Goal: Task Accomplishment & Management: Manage account settings

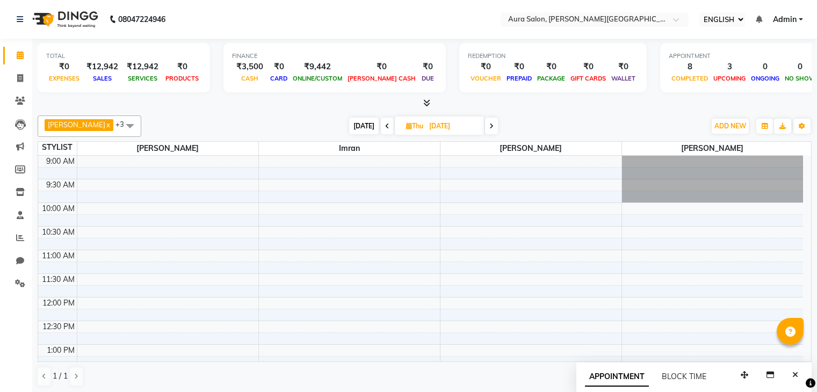
select select "ec"
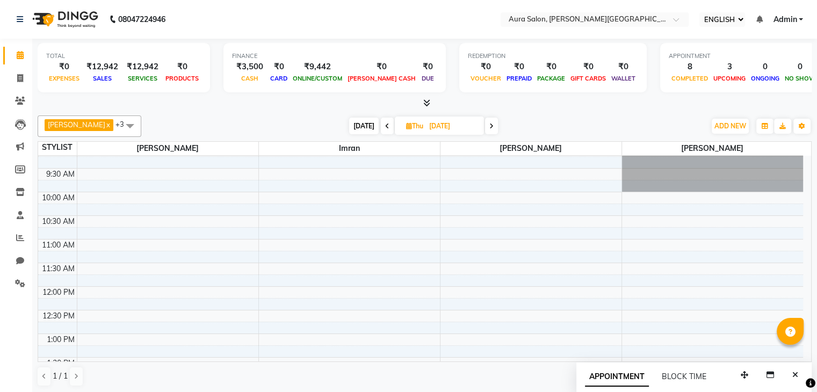
scroll to position [10, 0]
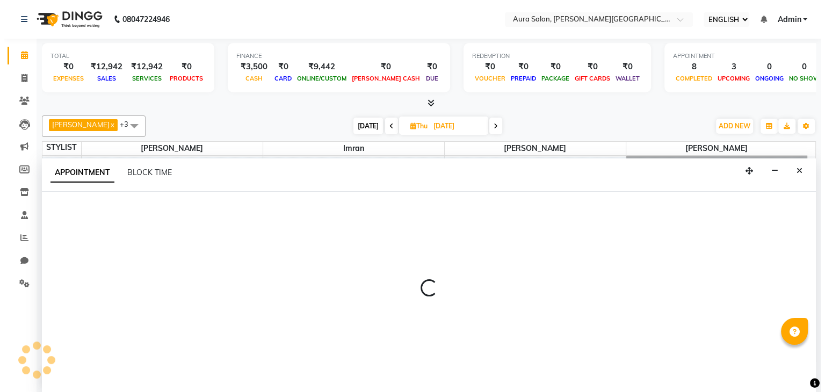
scroll to position [1, 0]
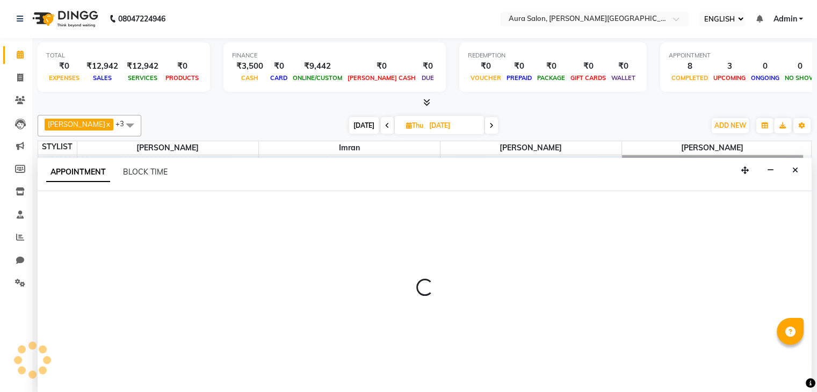
select select "66359"
select select "660"
select select "tentative"
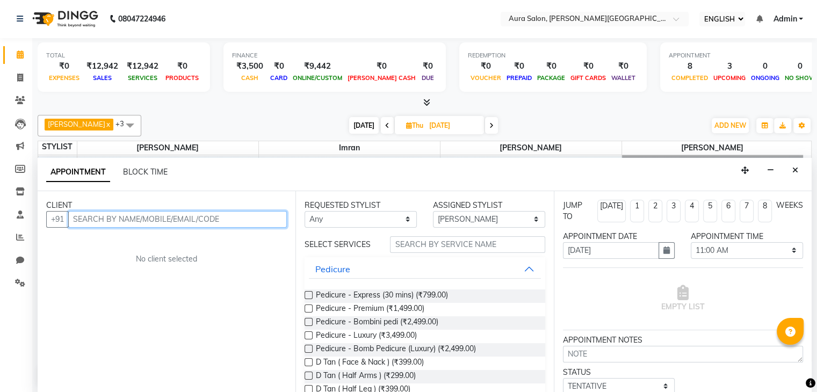
paste input "866 729 2917"
type input "8667292917"
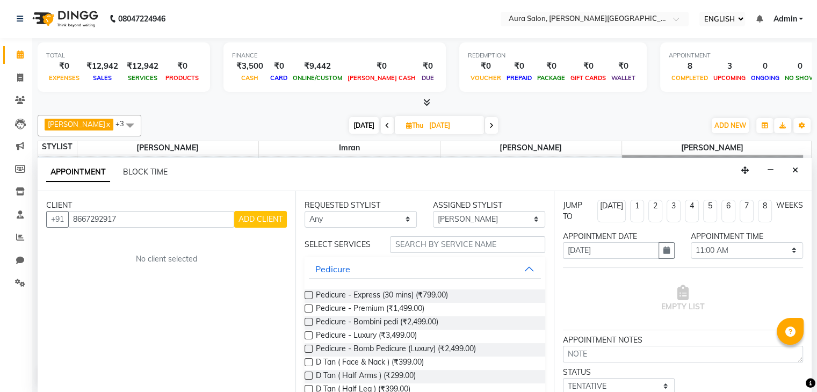
click at [249, 218] on span "ADD CLIENT" at bounding box center [260, 219] width 44 height 10
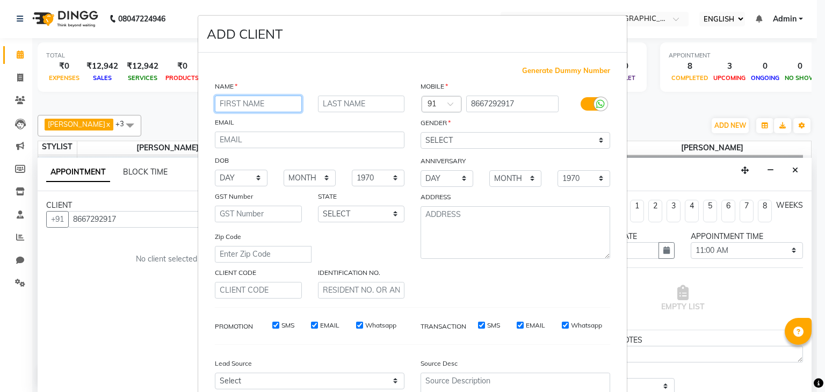
paste input "Aparna"
type input "Aparna"
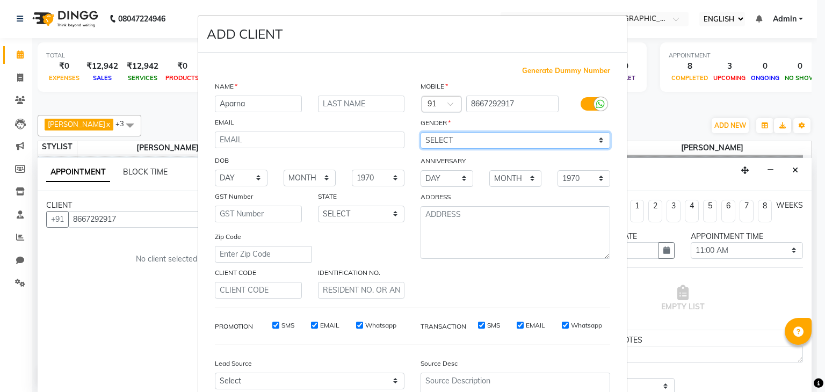
click at [427, 136] on select "SELECT MALE FEMALE OTHER PREFER NOT TO SAY" at bounding box center [516, 140] width 190 height 17
select select "female"
click at [421, 133] on select "SELECT MALE FEMALE OTHER PREFER NOT TO SAY" at bounding box center [516, 140] width 190 height 17
click at [464, 142] on select "SELECT MALE FEMALE OTHER PREFER NOT TO SAY" at bounding box center [516, 140] width 190 height 17
click at [421, 133] on select "SELECT MALE FEMALE OTHER PREFER NOT TO SAY" at bounding box center [516, 140] width 190 height 17
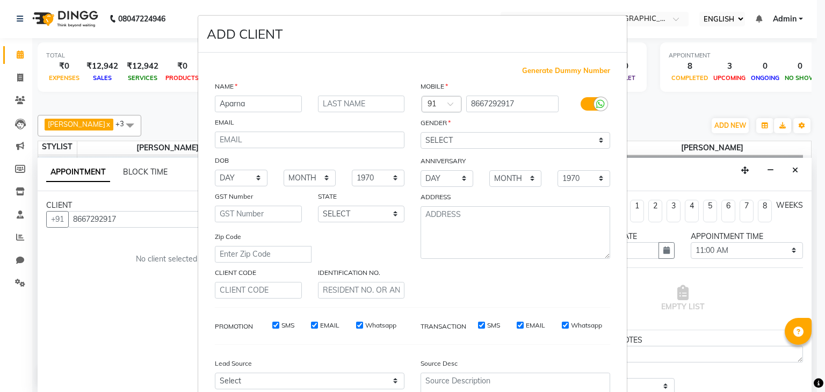
drag, startPoint x: 248, startPoint y: 374, endPoint x: 249, endPoint y: 381, distance: 7.0
click at [249, 381] on div "Lead Source Select Walk-in Referral Internet Friend Word of Mouth Advertisement…" at bounding box center [310, 386] width 206 height 67
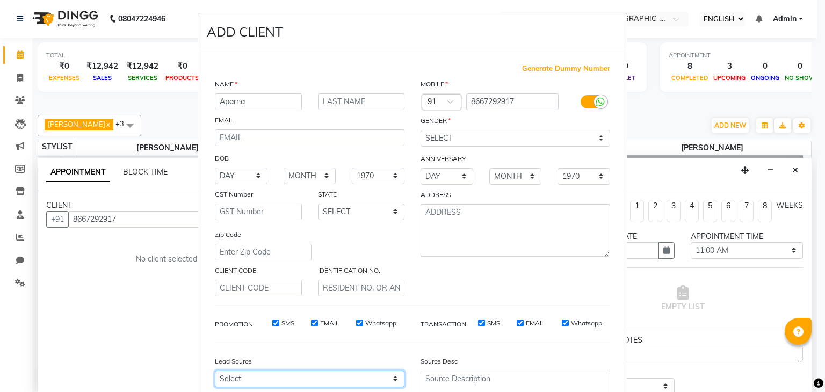
click at [249, 381] on select "Select Walk-in Referral Internet Friend Word of Mouth Advertisement Facebook Ju…" at bounding box center [310, 379] width 190 height 17
select select "50671"
click at [215, 375] on select "Select Walk-in Referral Internet Friend Word of Mouth Advertisement Facebook Ju…" at bounding box center [310, 379] width 190 height 17
click at [260, 306] on hr at bounding box center [412, 305] width 395 height 1
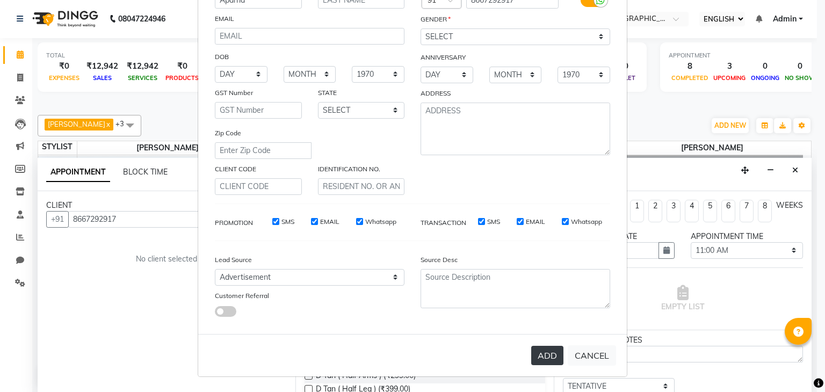
click at [543, 359] on button "ADD" at bounding box center [547, 355] width 32 height 19
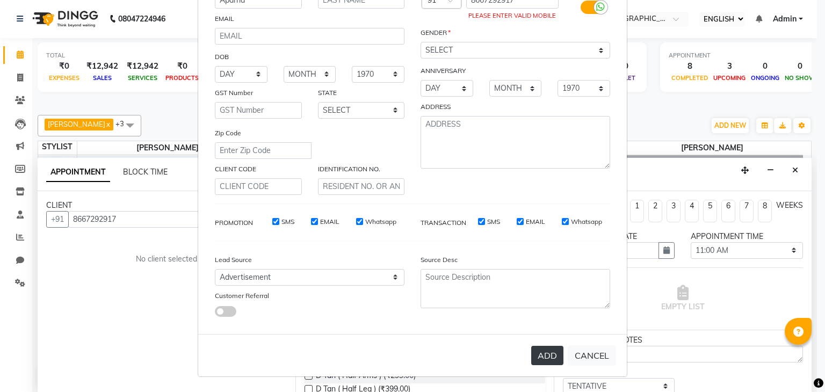
click at [543, 363] on button "ADD" at bounding box center [547, 355] width 32 height 19
click at [541, 353] on button "ADD" at bounding box center [547, 355] width 32 height 19
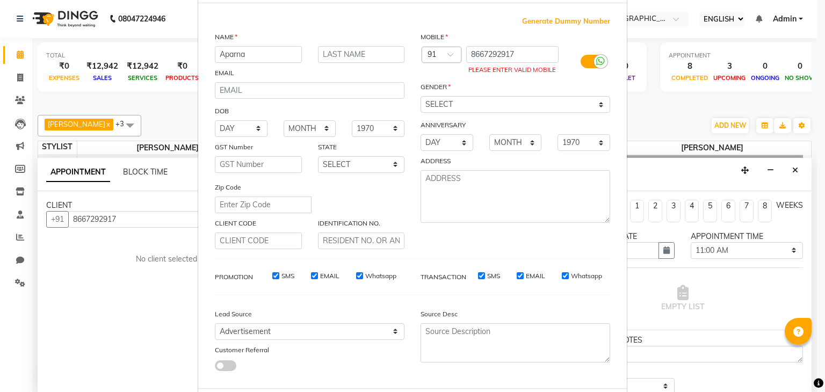
scroll to position [49, 0]
click at [519, 52] on input "8667292917" at bounding box center [512, 55] width 93 height 17
type input "8"
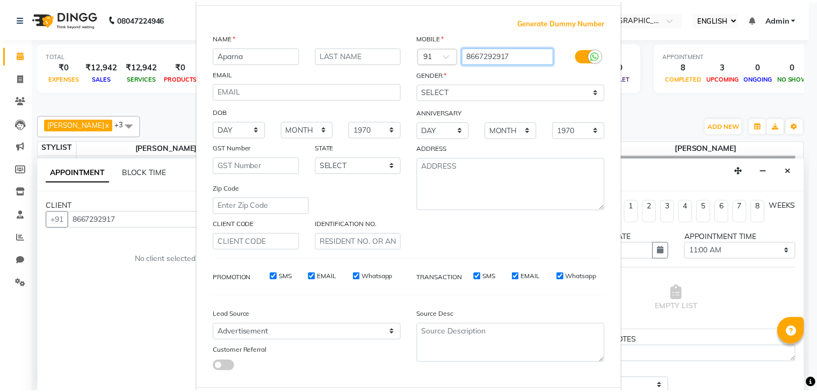
scroll to position [109, 0]
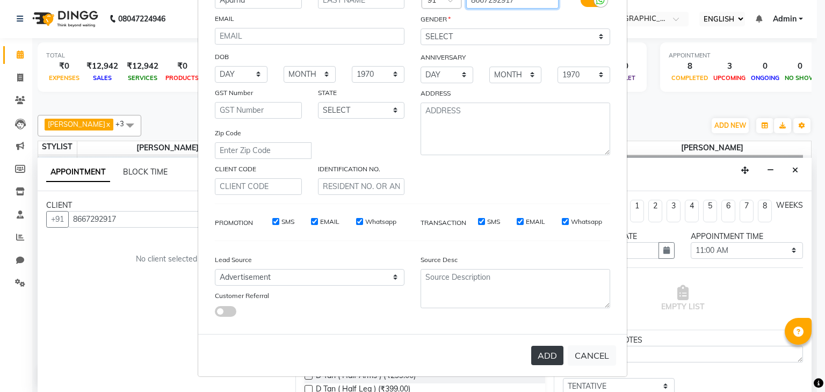
type input "8667292917"
click at [537, 353] on button "ADD" at bounding box center [547, 355] width 32 height 19
type input "8667292917"
select select
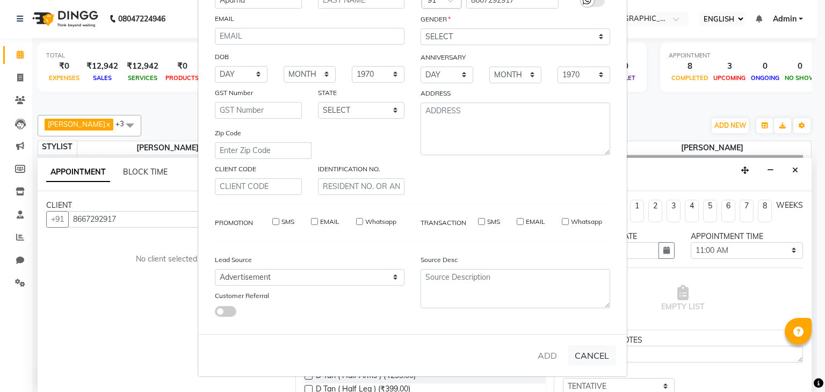
select select
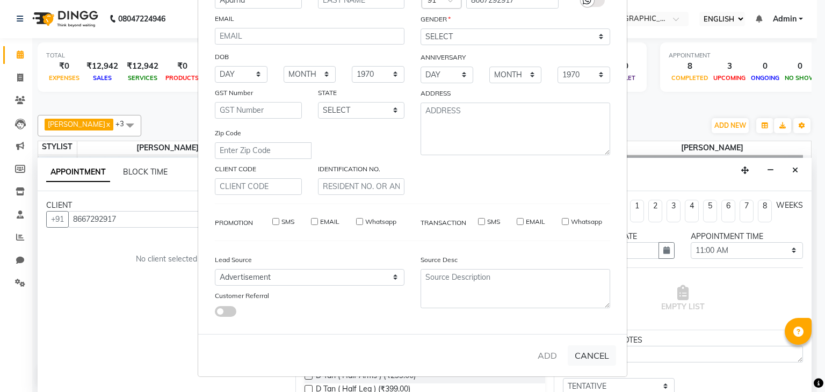
checkbox input "false"
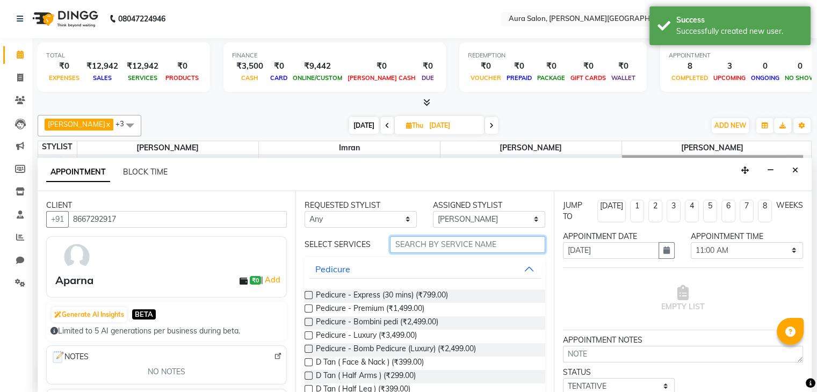
click at [445, 240] on input "text" at bounding box center [467, 244] width 155 height 17
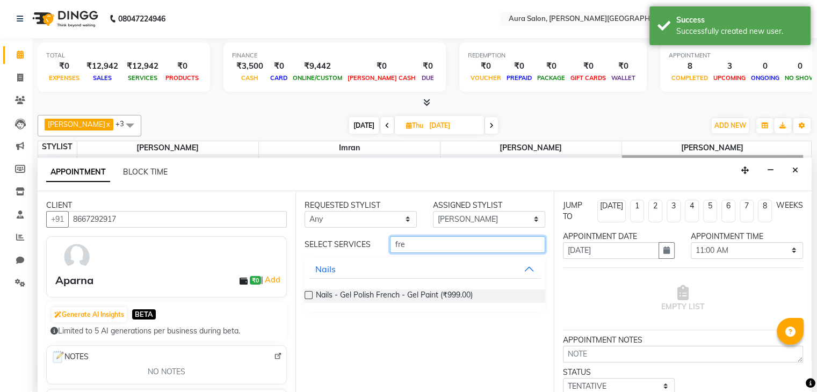
type input "fre"
click at [310, 293] on label at bounding box center [309, 295] width 8 height 8
click at [310, 293] on input "checkbox" at bounding box center [308, 296] width 7 height 7
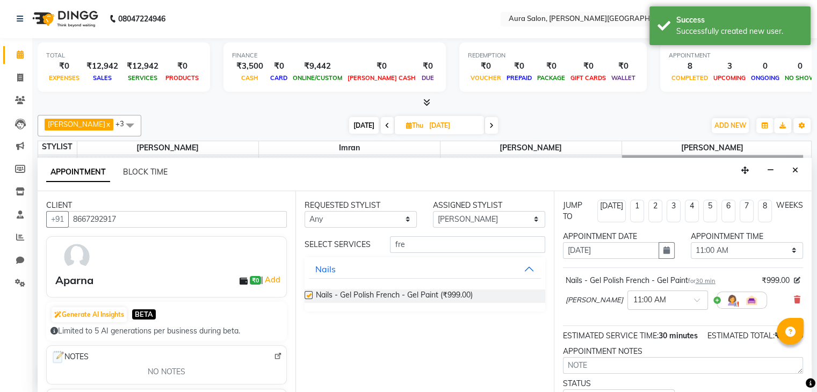
checkbox input "false"
click at [441, 240] on input "fre" at bounding box center [467, 244] width 155 height 17
type input "f"
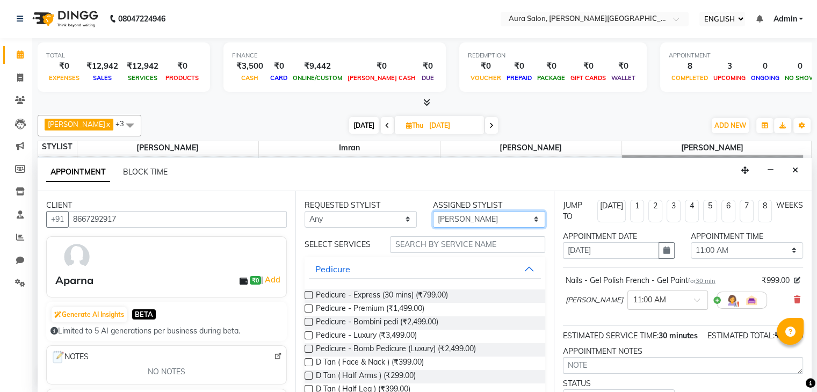
click at [494, 213] on select "SELECT Boi Kim Elizabeth Imran Jeni Sruthi" at bounding box center [489, 219] width 112 height 17
select select "66363"
click at [433, 211] on select "SELECT Boi Kim Elizabeth Imran Jeni Sruthi" at bounding box center [489, 219] width 112 height 17
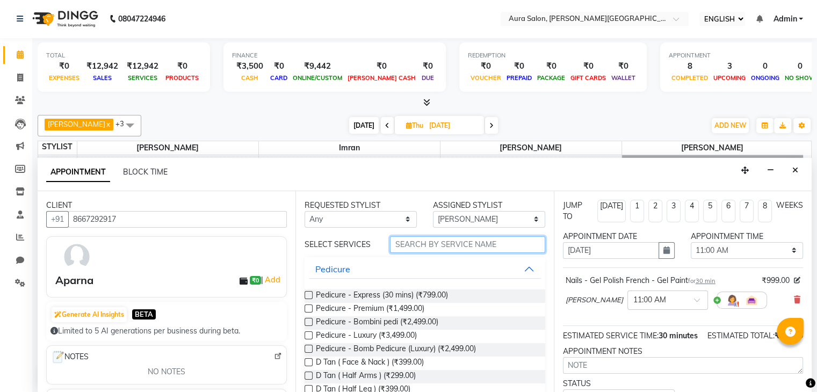
click at [443, 249] on input "text" at bounding box center [467, 244] width 155 height 17
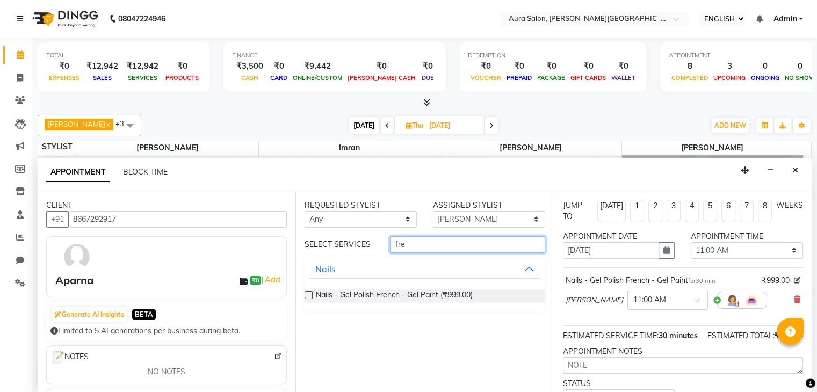
type input "fre"
click at [310, 293] on label at bounding box center [309, 295] width 8 height 8
click at [310, 293] on input "checkbox" at bounding box center [308, 296] width 7 height 7
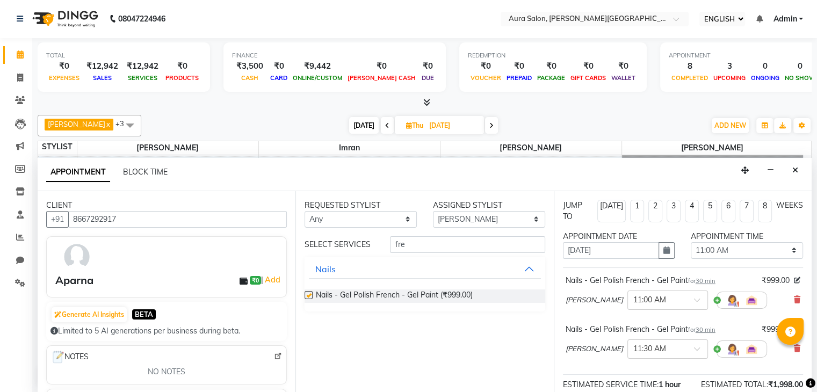
checkbox input "false"
click at [579, 141] on span "Jeni" at bounding box center [530, 147] width 181 height 13
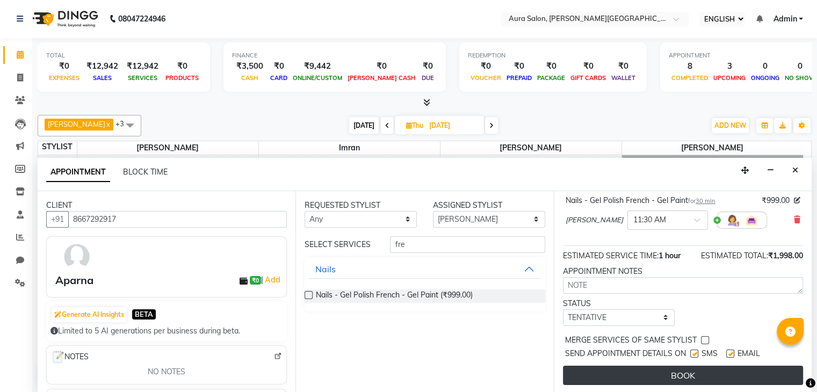
click at [656, 366] on button "BOOK" at bounding box center [683, 375] width 240 height 19
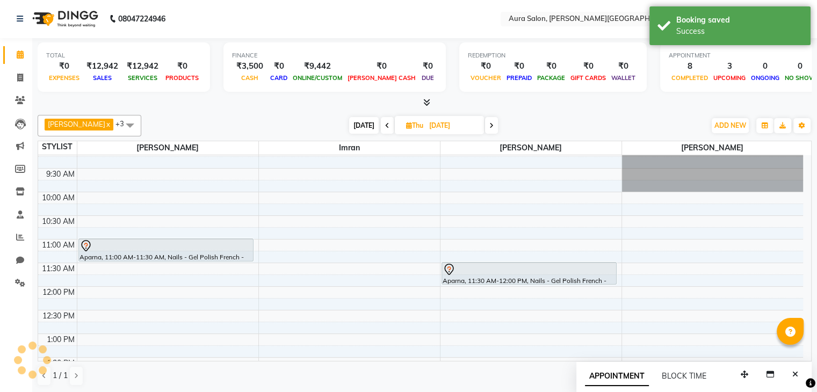
scroll to position [0, 0]
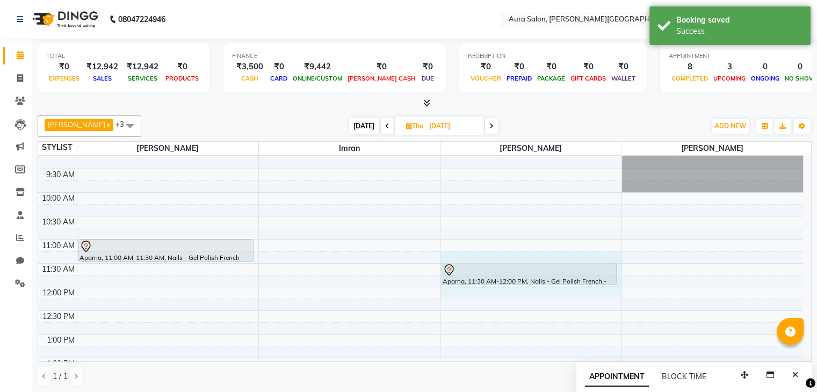
drag, startPoint x: 475, startPoint y: 289, endPoint x: 482, endPoint y: 260, distance: 30.0
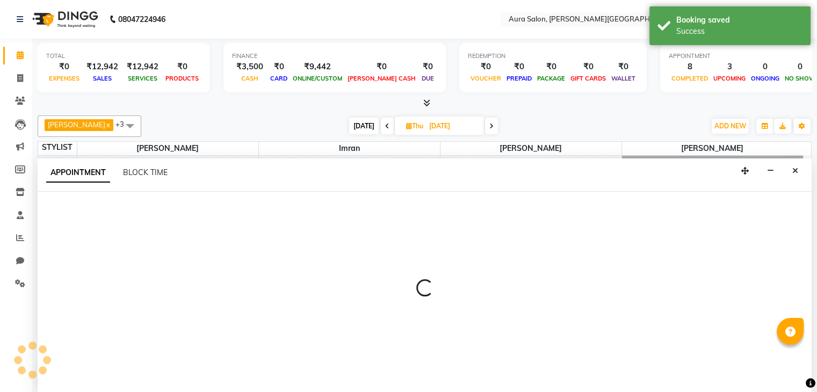
select select "66363"
select select "tentative"
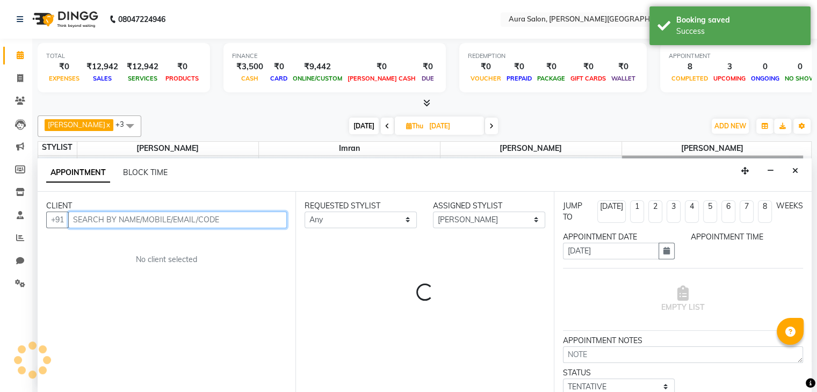
select select "675"
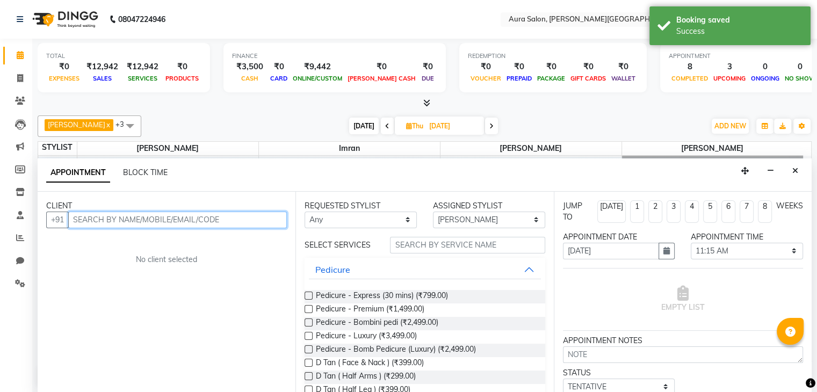
scroll to position [1, 0]
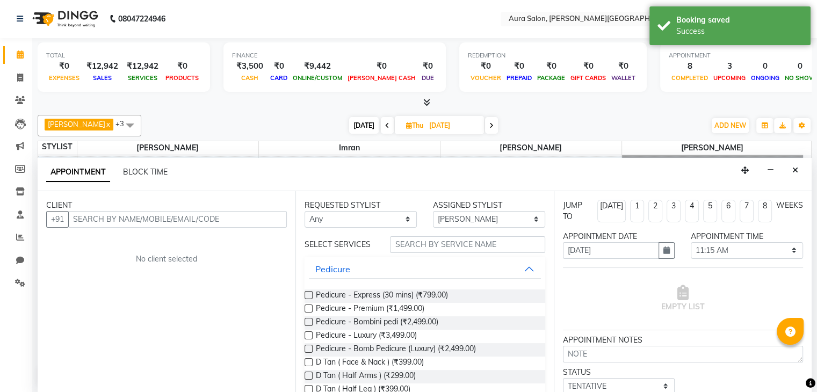
drag, startPoint x: 809, startPoint y: 141, endPoint x: 803, endPoint y: 153, distance: 13.0
click at [803, 153] on div "STYLIST Elizabeth Imran Jeni Boi Kim" at bounding box center [424, 148] width 773 height 14
click at [795, 167] on icon "Close" at bounding box center [795, 170] width 6 height 8
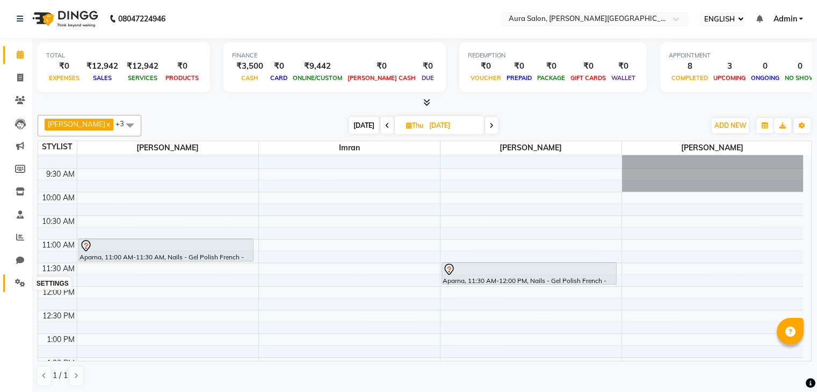
click at [19, 281] on icon at bounding box center [20, 283] width 10 height 8
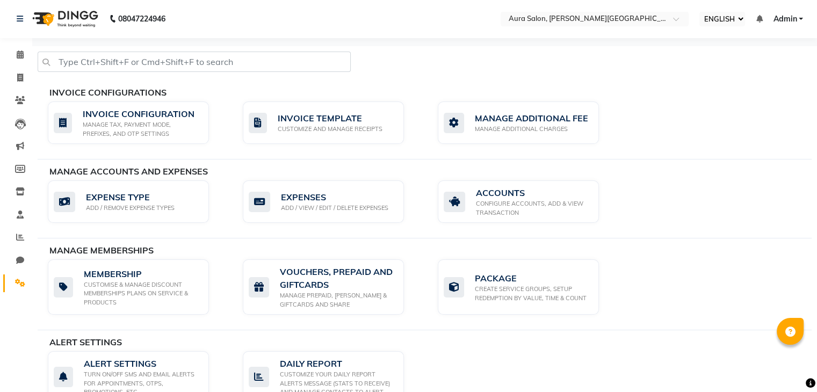
scroll to position [62, 0]
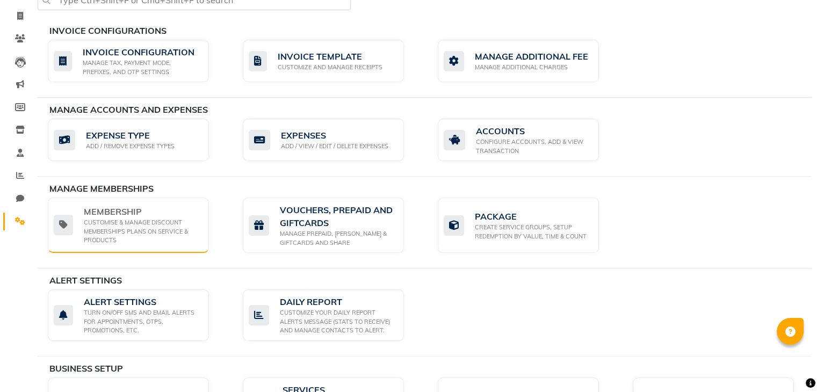
click at [177, 224] on div "CUSTOMISE & MANAGE DISCOUNT MEMBERSHIPS PLANS ON SERVICE & PRODUCTS" at bounding box center [142, 231] width 117 height 27
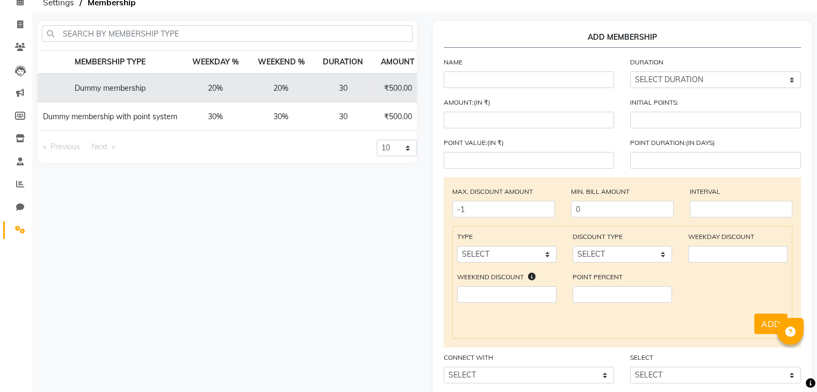
scroll to position [37, 0]
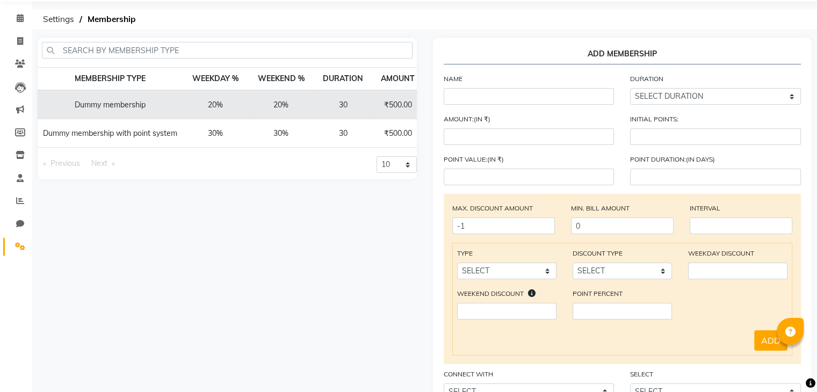
click at [284, 97] on td "20%" at bounding box center [281, 104] width 66 height 29
click at [496, 102] on input "text" at bounding box center [529, 96] width 171 height 17
click at [644, 89] on select "SELECT DURATION Week Half-month Month Year Life Time 4 Months 8 Months 6 Months…" at bounding box center [715, 96] width 171 height 17
click at [571, 102] on input "text" at bounding box center [529, 96] width 171 height 17
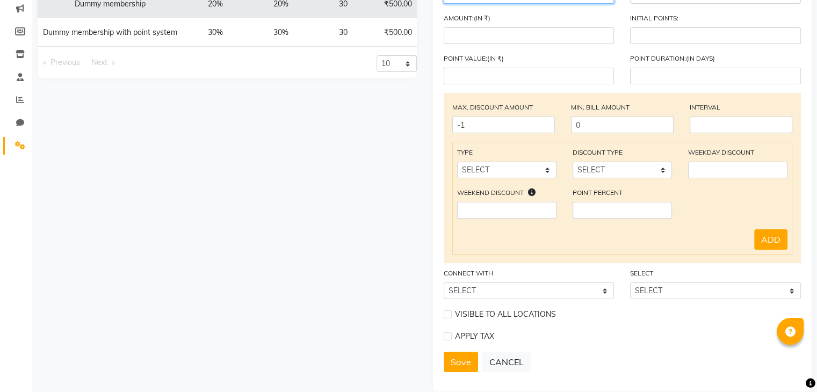
scroll to position [0, 0]
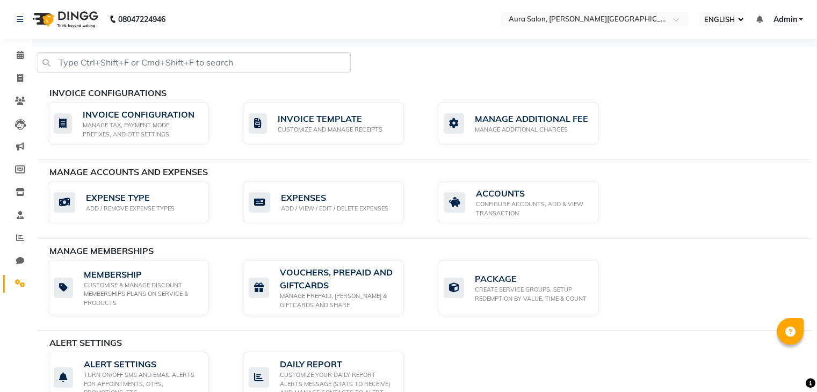
scroll to position [62, 0]
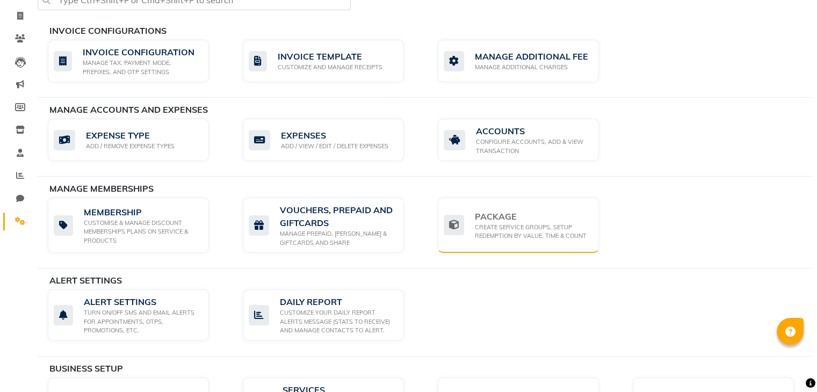
click at [462, 235] on div "PACKAGE CREATE SERVICE GROUPS, SETUP REDEMPTION BY VALUE, TIME & COUNT" at bounding box center [517, 225] width 147 height 31
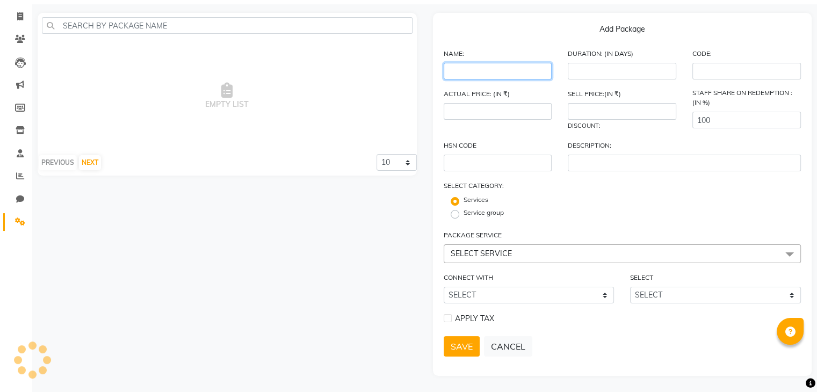
click at [482, 76] on input "text" at bounding box center [498, 71] width 108 height 17
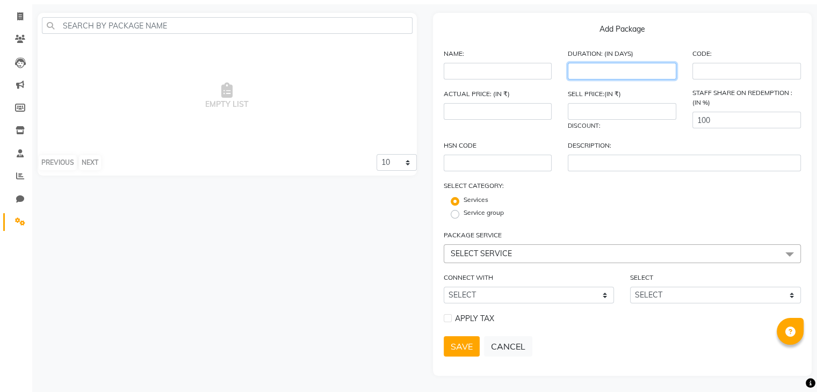
click at [619, 68] on input "number" at bounding box center [622, 71] width 108 height 17
click at [728, 65] on input "text" at bounding box center [746, 71] width 108 height 17
click at [461, 211] on fieldset "Service group" at bounding box center [479, 214] width 49 height 13
click at [463, 211] on label "Service group" at bounding box center [483, 213] width 40 height 10
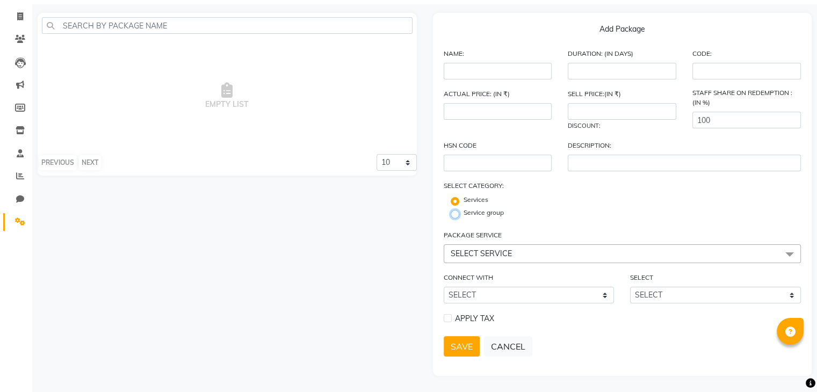
click at [455, 211] on input "Service group" at bounding box center [458, 213] width 7 height 7
radio input "true"
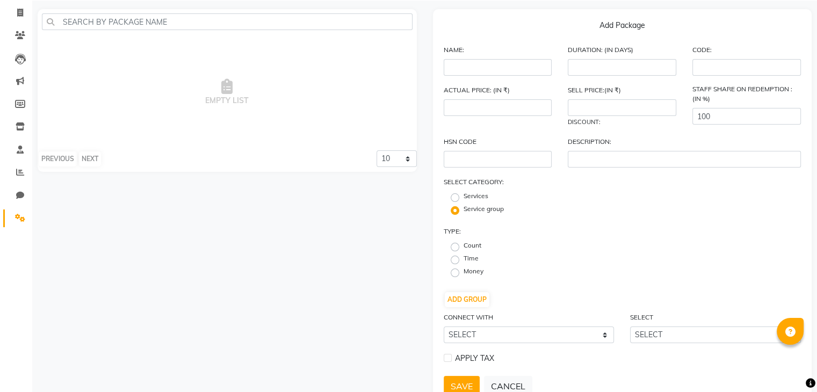
click at [463, 198] on label "Services" at bounding box center [475, 196] width 25 height 10
click at [455, 198] on input "Services" at bounding box center [458, 196] width 7 height 7
radio input "true"
radio input "false"
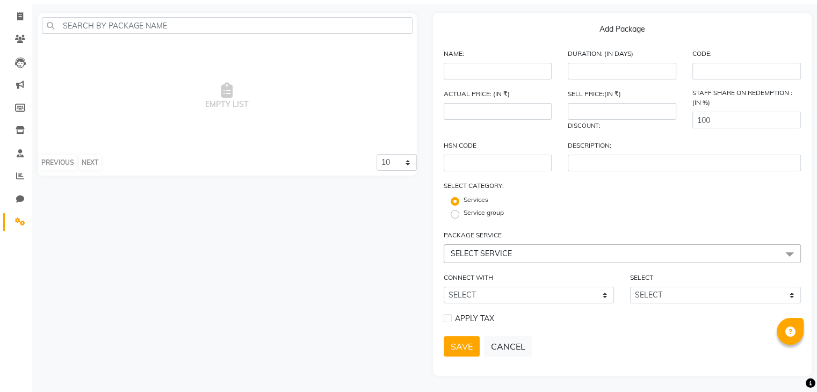
click at [470, 250] on span "SELECT SERVICE" at bounding box center [481, 254] width 61 height 10
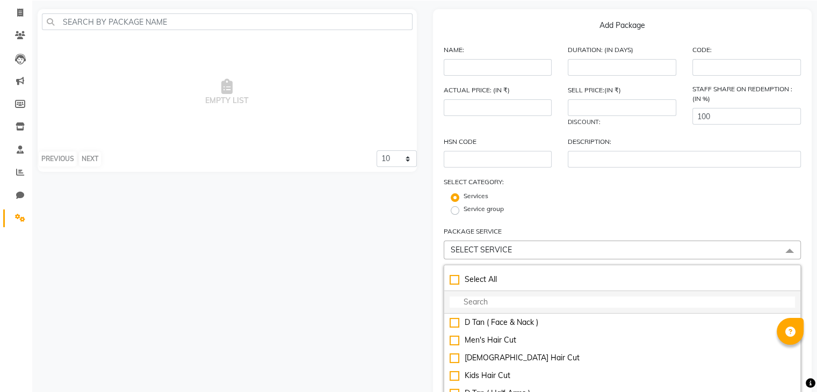
click at [483, 308] on input "multiselect-search" at bounding box center [623, 301] width 346 height 11
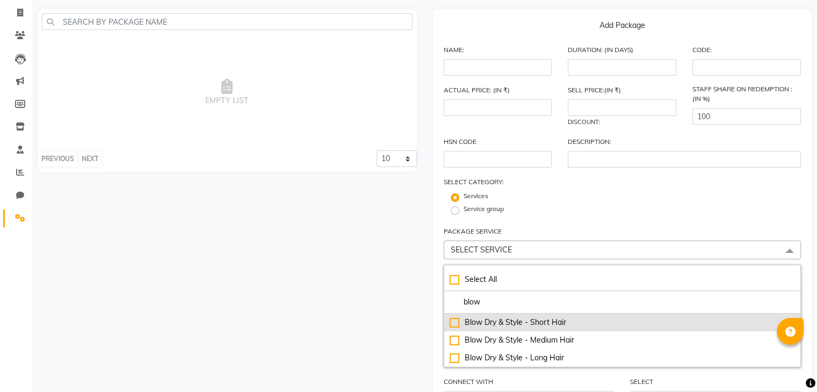
type input "blow"
click at [452, 323] on div "Blow Dry & Style - Short Hair" at bounding box center [623, 322] width 346 height 11
type input "599"
checkbox input "true"
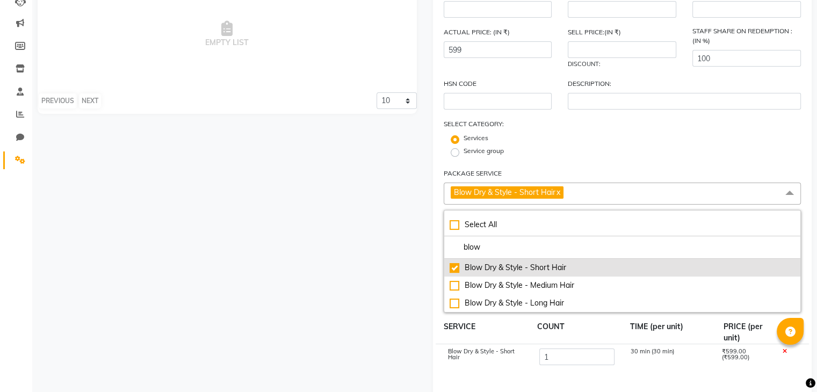
scroll to position [154, 0]
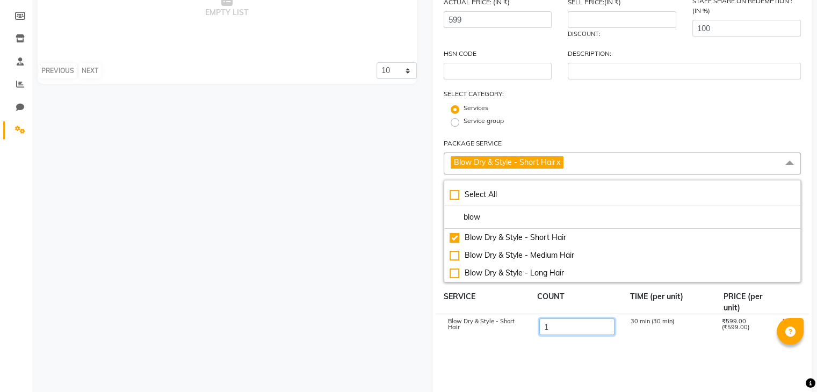
click at [569, 329] on input "1" at bounding box center [576, 326] width 75 height 17
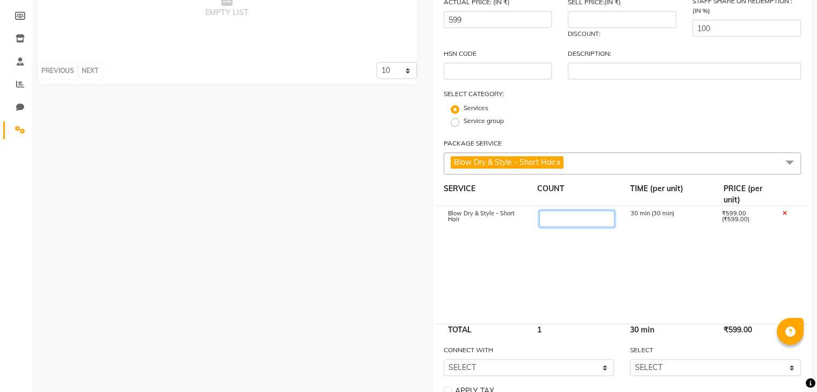
type input "4"
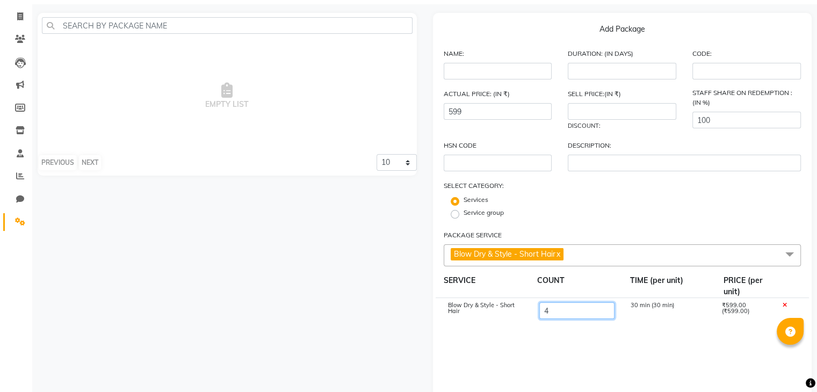
scroll to position [0, 0]
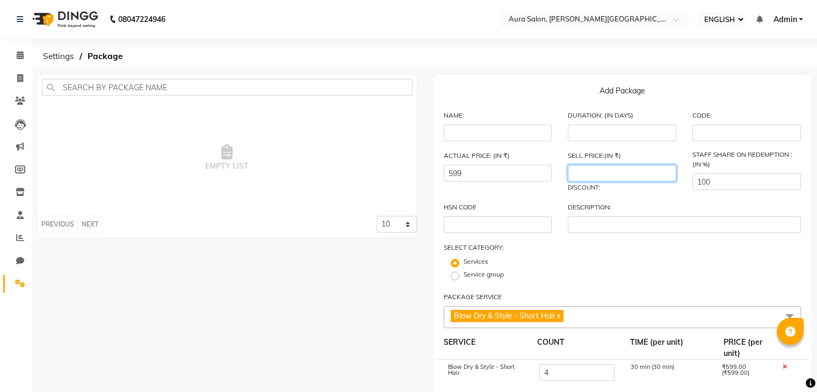
type input "2396"
click at [615, 168] on input "number" at bounding box center [622, 173] width 108 height 17
type input "1299"
click at [627, 197] on div "ACTUAL PRICE: (IN ₹) 2396 SELL PRICE:(IN ₹) 1299 DISCOUNT: 45.78 % STAFF SHARE …" at bounding box center [623, 176] width 374 height 52
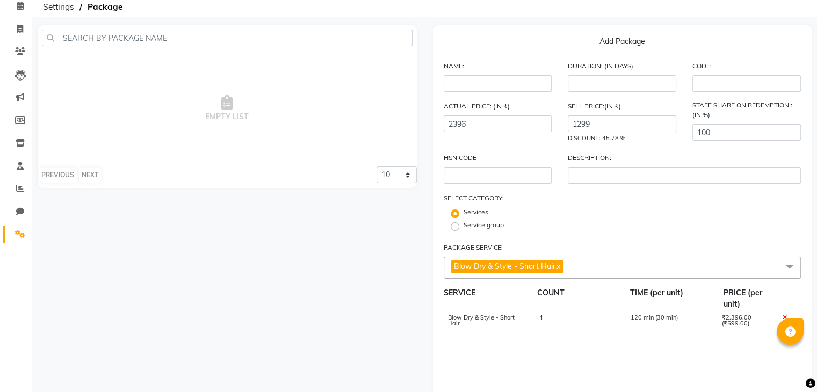
scroll to position [51, 0]
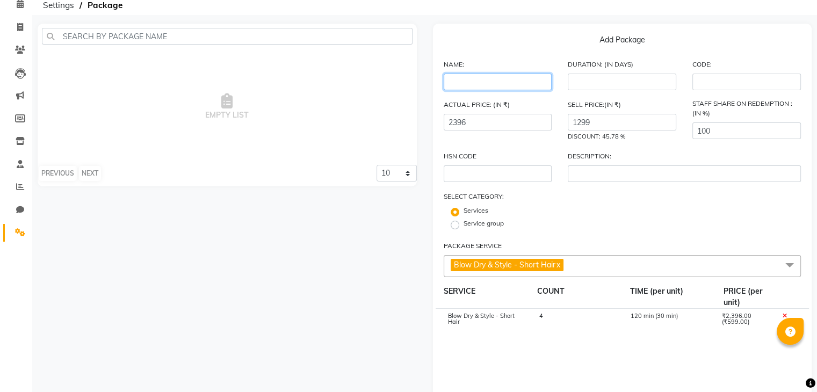
click at [490, 78] on input "text" at bounding box center [498, 82] width 108 height 17
click at [613, 78] on input "number" at bounding box center [622, 82] width 108 height 17
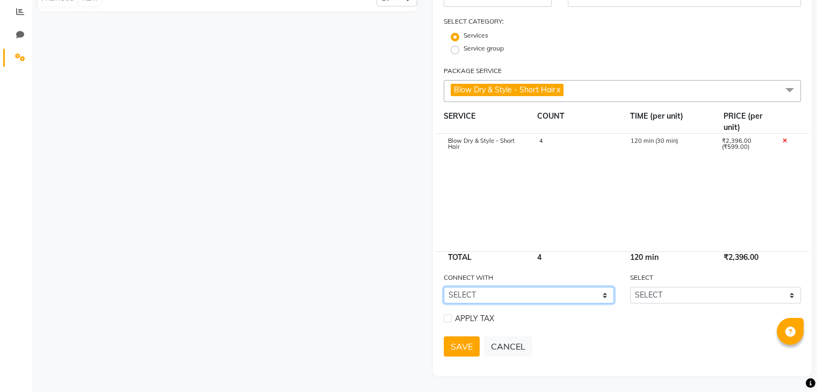
click at [490, 297] on select "SELECT Membership Prepaid Voucher" at bounding box center [529, 295] width 171 height 17
select select "2: PP"
click at [444, 287] on select "SELECT Membership Prepaid Voucher" at bounding box center [529, 295] width 171 height 17
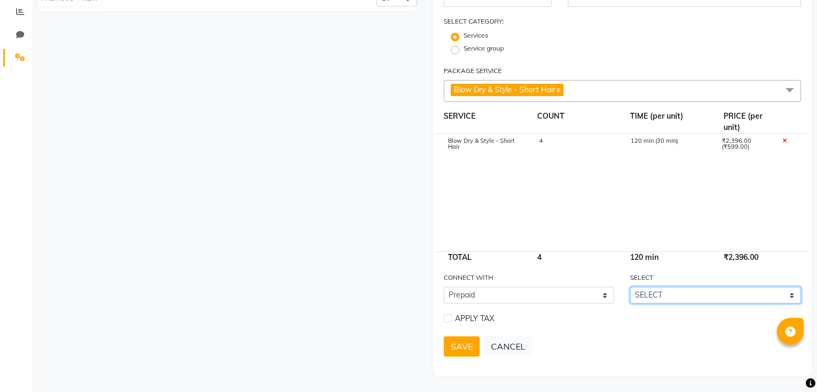
click at [655, 287] on select "SELECT Dummy prepaid" at bounding box center [715, 295] width 171 height 17
click at [630, 287] on select "SELECT Dummy prepaid" at bounding box center [715, 295] width 171 height 17
click at [656, 296] on select "SELECT Dummy prepaid" at bounding box center [715, 295] width 171 height 17
select select "1: 19291"
click at [630, 287] on select "SELECT Dummy prepaid" at bounding box center [715, 295] width 171 height 17
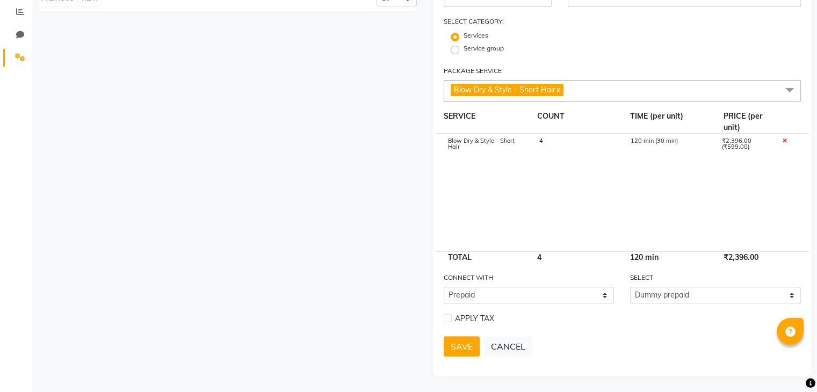
click at [446, 325] on div at bounding box center [447, 319] width 7 height 11
click at [447, 320] on label at bounding box center [448, 318] width 8 height 8
click at [447, 320] on input "checkbox" at bounding box center [447, 318] width 7 height 7
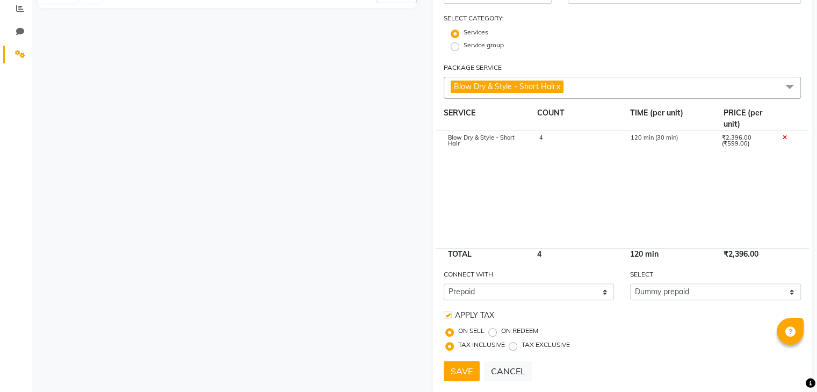
click at [446, 318] on label at bounding box center [448, 315] width 8 height 8
click at [446, 318] on input "checkbox" at bounding box center [447, 315] width 7 height 7
checkbox input "false"
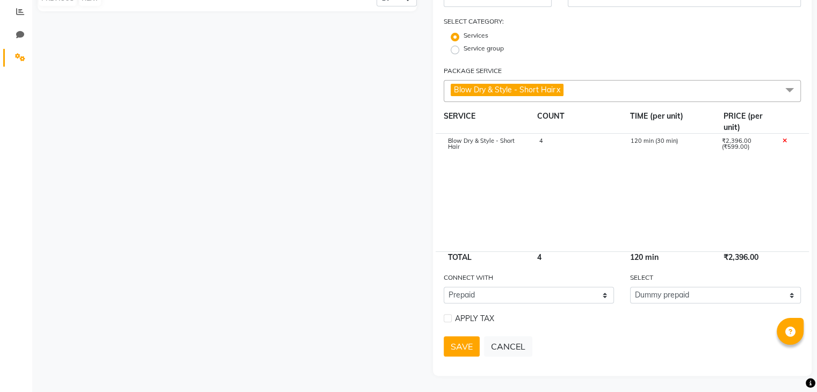
click at [594, 327] on div "APPLY TAX" at bounding box center [623, 320] width 374 height 16
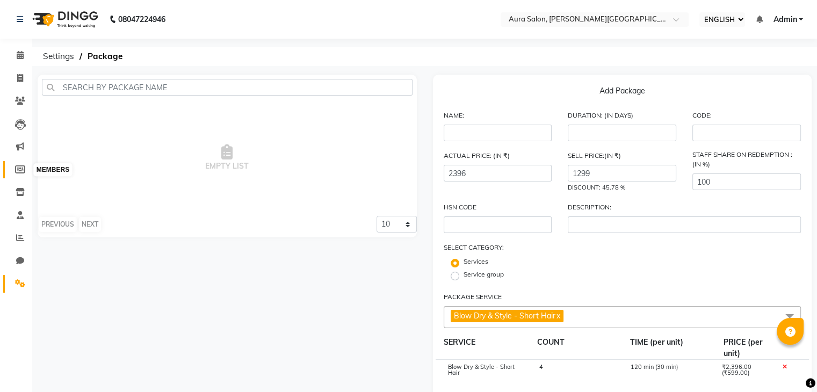
click at [21, 169] on icon at bounding box center [20, 169] width 10 height 8
select select
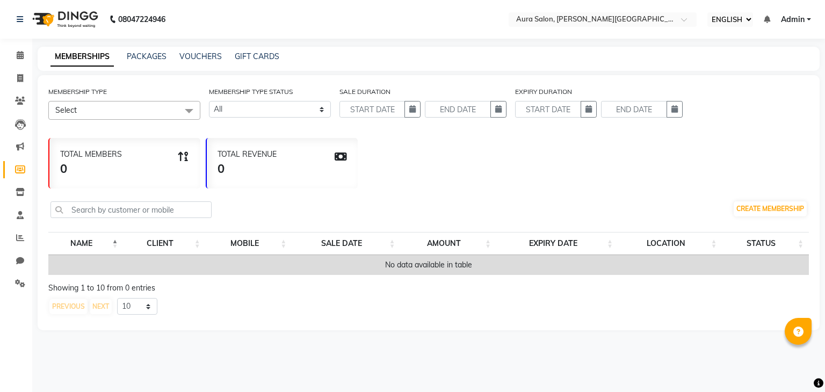
click at [170, 102] on span "Select" at bounding box center [124, 110] width 152 height 19
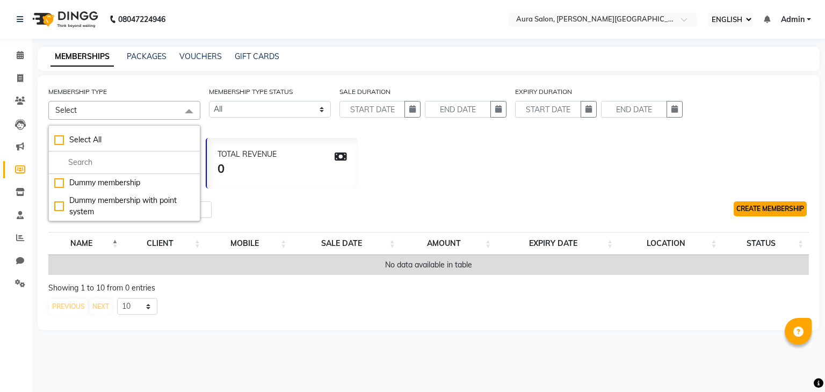
click at [748, 209] on link "CREATE MEMBERSHIP" at bounding box center [770, 208] width 73 height 15
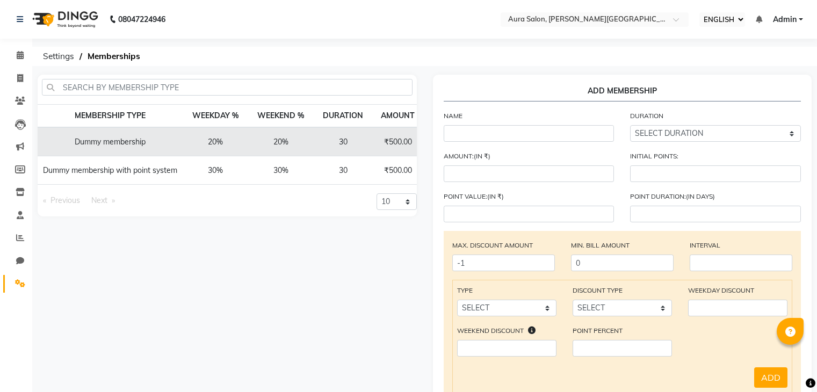
select select "ec"
click at [683, 131] on select "SELECT DURATION Week Half-month Month Year Life Time 4 Months 8 Months 6 Months…" at bounding box center [715, 133] width 171 height 17
select select "4: 365"
click at [630, 126] on select "SELECT DURATION Week Half-month Month Year Life Time 4 Months 8 Months 6 Months…" at bounding box center [715, 133] width 171 height 17
type input "365"
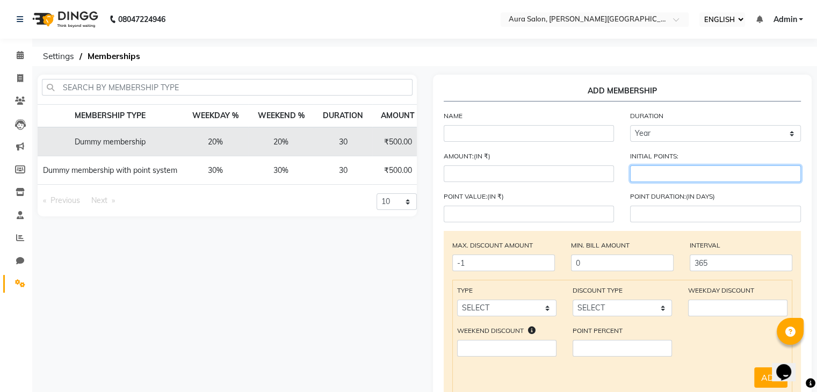
click at [648, 170] on input "number" at bounding box center [715, 173] width 171 height 17
click at [583, 165] on div "AMOUNT:(IN ₹)" at bounding box center [529, 166] width 187 height 32
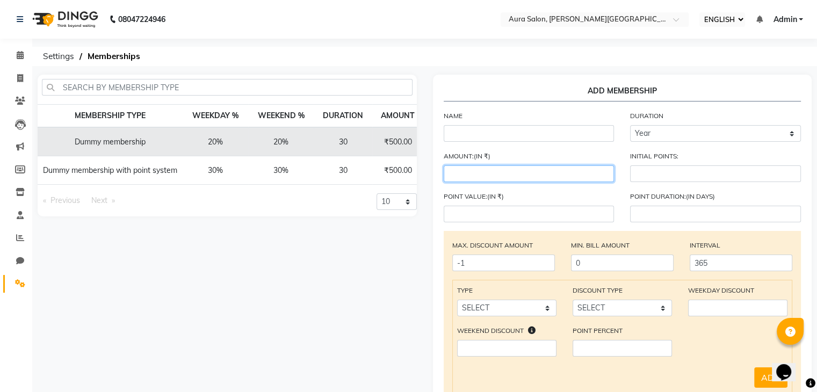
click at [572, 170] on input "number" at bounding box center [529, 173] width 171 height 17
type input "2999"
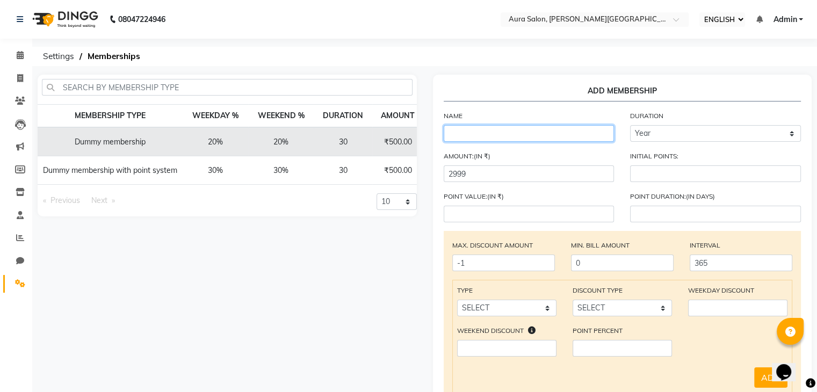
click at [546, 134] on input "text" at bounding box center [529, 133] width 171 height 17
type input "VIP CLUB"
click at [526, 147] on div "NAME VIP CLUB DURATION SELECT DURATION Week Half-month Month Year Life Time 4 M…" at bounding box center [623, 130] width 374 height 40
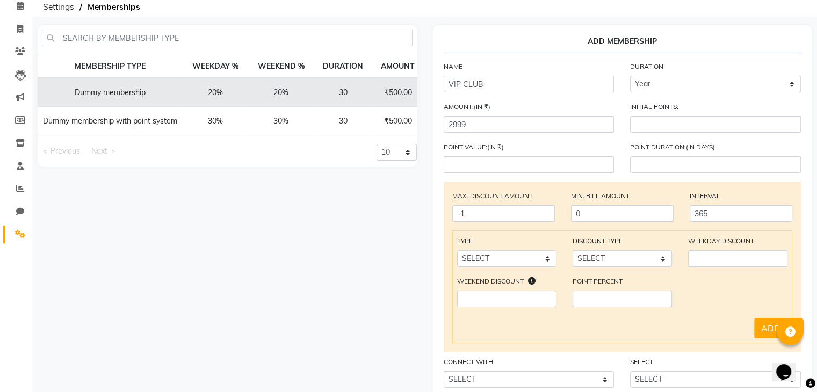
scroll to position [51, 0]
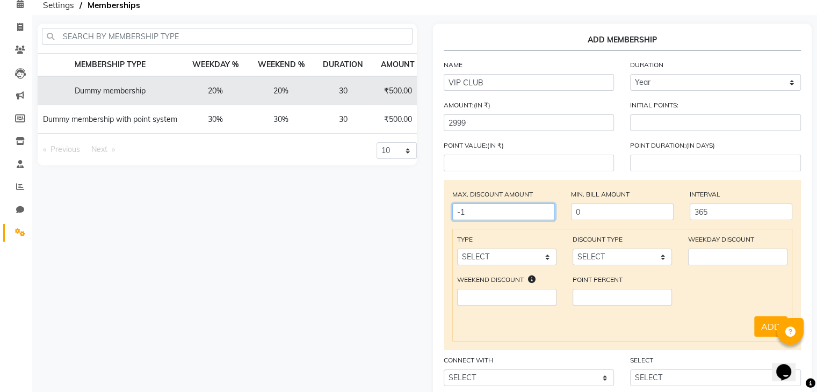
click at [507, 215] on input "-1" at bounding box center [503, 212] width 103 height 17
click at [514, 220] on input "25" at bounding box center [503, 212] width 103 height 17
click at [511, 228] on div "MAX. DISCOUNT AMOUNT 25 MIN. BILL AMOUNT 0 INTERVAL 365" at bounding box center [622, 209] width 357 height 40
click at [487, 211] on input "25" at bounding box center [503, 212] width 103 height 17
type input "25"
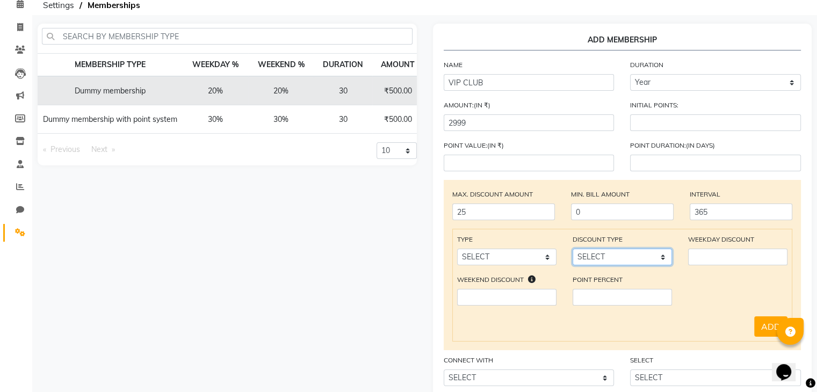
click at [632, 258] on select "SELECT Percent Flat" at bounding box center [621, 257] width 99 height 17
select select "Percent"
click at [572, 251] on select "SELECT Percent Flat" at bounding box center [621, 257] width 99 height 17
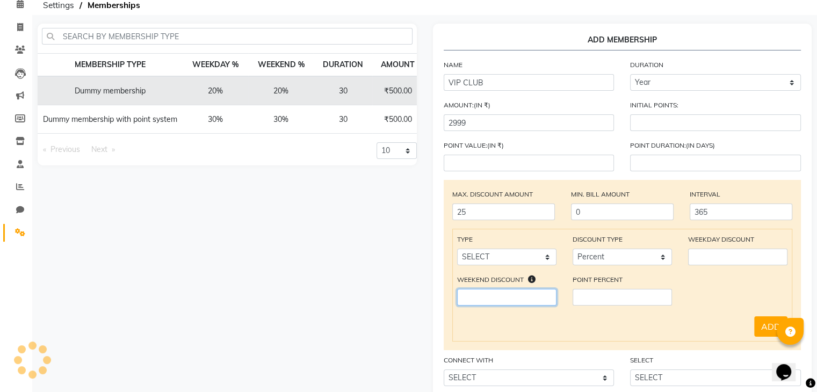
click at [495, 294] on input "number" at bounding box center [506, 297] width 99 height 17
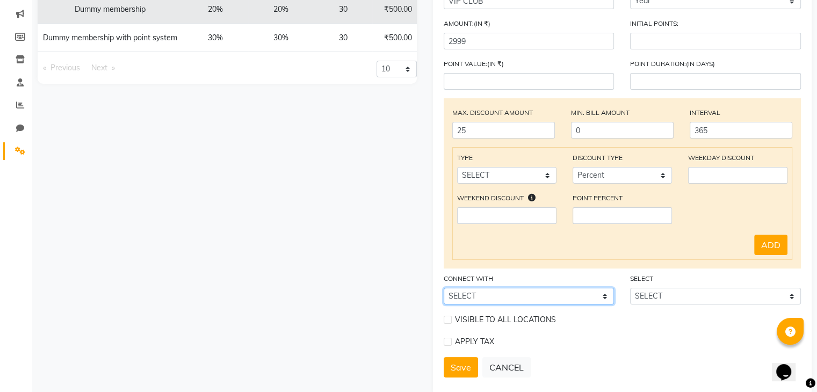
click at [556, 304] on select "SELECT Package Prepaid Voucher" at bounding box center [529, 296] width 171 height 17
click at [656, 328] on div "VISIBLE TO ALL LOCATIONS" at bounding box center [623, 324] width 374 height 22
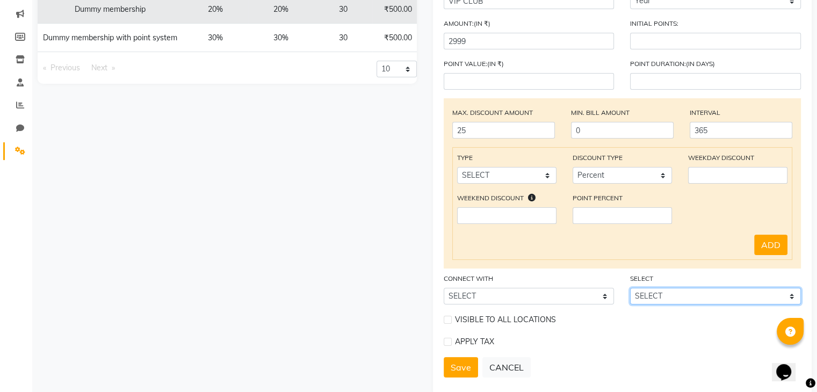
click at [678, 299] on select "SELECT" at bounding box center [715, 296] width 171 height 17
click at [676, 305] on select "SELECT" at bounding box center [715, 296] width 171 height 17
click at [773, 252] on button "ADD" at bounding box center [770, 245] width 33 height 20
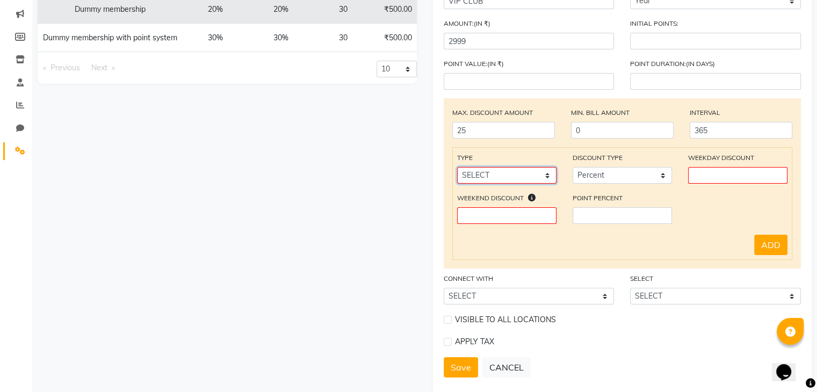
click at [509, 176] on select "SELECT Service Product Package Prepaid Voucher" at bounding box center [506, 175] width 99 height 17
click at [367, 211] on div "MEMBERSHIP TYPE WEEKDAY % WEEKEND % DURATION AMOUNT Dummy membership 20% 20% 30…" at bounding box center [227, 169] width 395 height 455
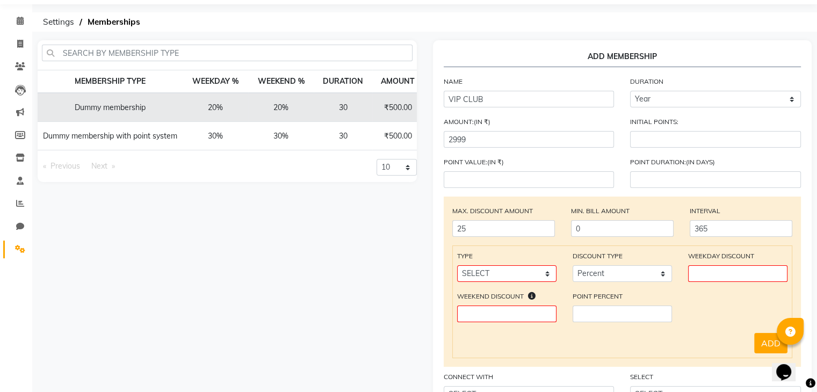
scroll to position [0, 0]
